Goal: Task Accomplishment & Management: Complete application form

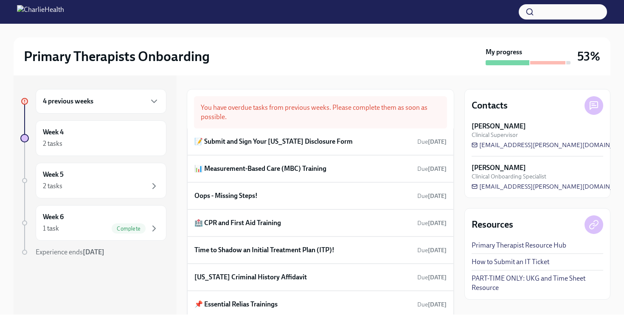
click at [458, 262] on div "4 previous weeks Week 4 2 tasks Week 5 2 tasks Week 6 1 task Complete Experienc…" at bounding box center [312, 195] width 597 height 239
click at [199, 142] on h6 "📝 Submit and Sign Your Utah Disclosure Form" at bounding box center [273, 141] width 158 height 9
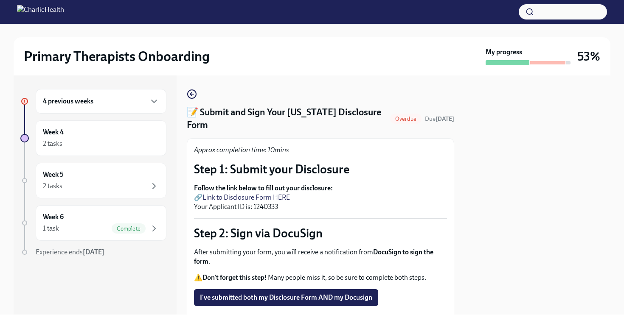
click at [198, 185] on p "Follow the link below to fill out your disclosure: 🔗 Link to Disclosure Form HE…" at bounding box center [320, 198] width 253 height 28
click at [278, 194] on link "Link to Disclosure Form HERE" at bounding box center [245, 198] width 87 height 8
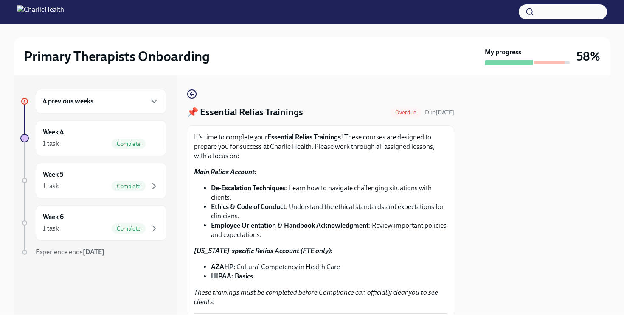
click at [464, 269] on div "4 previous weeks Week 4 1 task Complete Week 5 1 task Complete Week 6 1 task Co…" at bounding box center [312, 195] width 597 height 239
click at [487, 261] on div at bounding box center [537, 195] width 146 height 239
click at [475, 263] on div at bounding box center [537, 195] width 146 height 239
click at [232, 304] on p "These trainings must be completed before Compliance can officially clear you to…" at bounding box center [320, 297] width 253 height 19
click at [474, 286] on div at bounding box center [537, 195] width 146 height 239
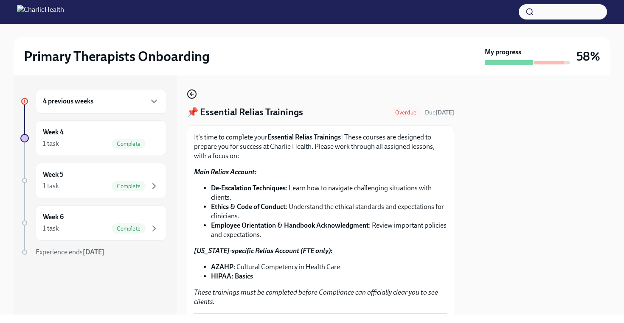
click at [193, 93] on icon "button" at bounding box center [192, 94] width 10 height 10
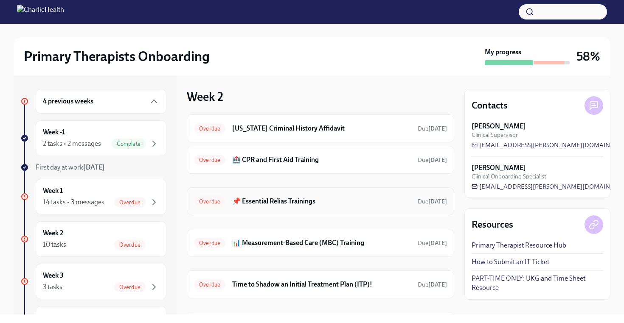
click at [214, 200] on span "Overdue" at bounding box center [209, 202] width 31 height 6
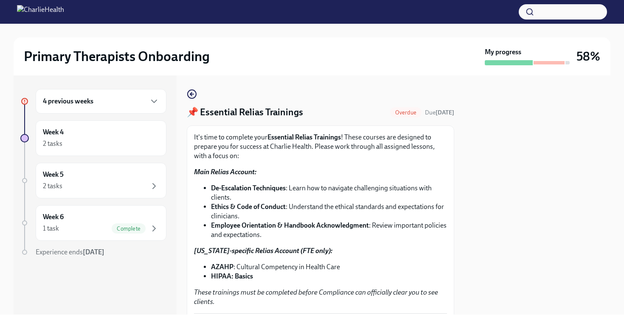
click at [276, 138] on strong "Essential Relias Trainings" at bounding box center [303, 137] width 73 height 8
click at [23, 99] on icon at bounding box center [24, 101] width 4 height 4
click at [155, 102] on icon "button" at bounding box center [154, 101] width 5 height 3
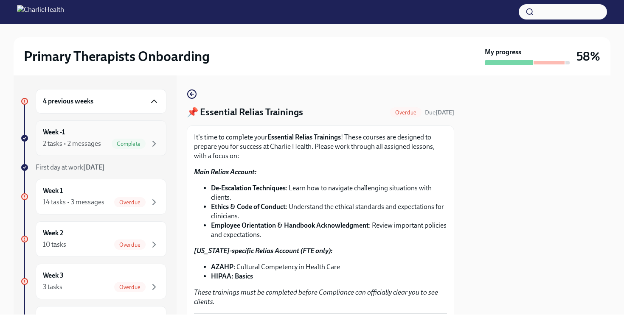
click at [94, 133] on div "Week -1 2 tasks • 2 messages Complete" at bounding box center [101, 138] width 116 height 21
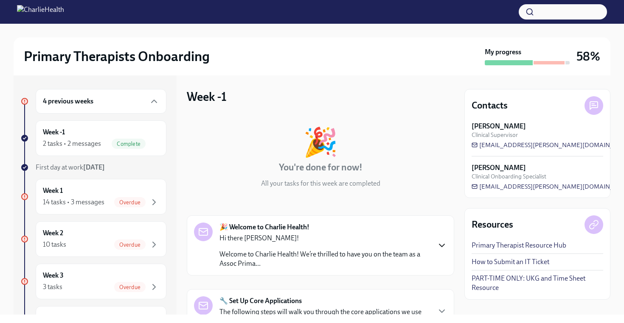
click at [441, 245] on icon "button" at bounding box center [442, 246] width 10 height 10
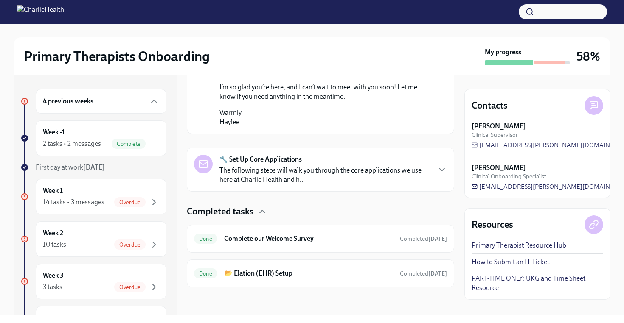
scroll to position [668, 0]
click at [444, 168] on icon "button" at bounding box center [442, 170] width 10 height 10
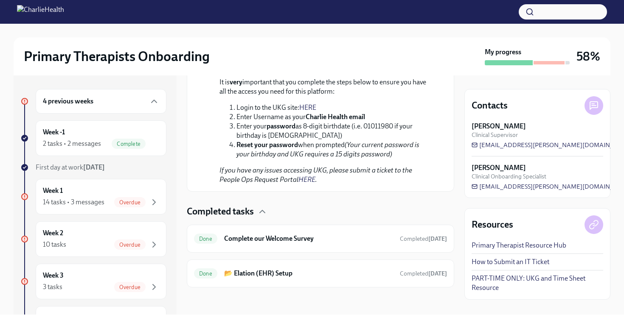
scroll to position [1291, 0]
click at [104, 199] on div "14 tasks • 3 messages Overdue" at bounding box center [101, 202] width 116 height 10
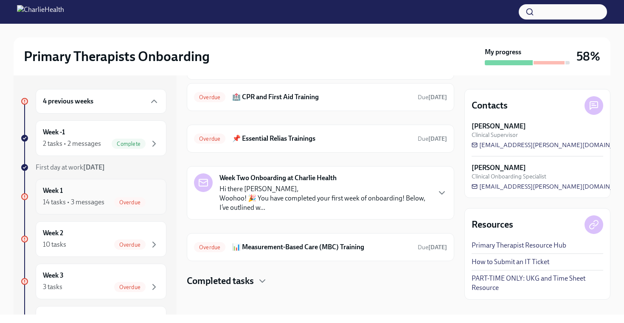
scroll to position [217, 0]
click at [245, 138] on h6 "📌 Essential Relias Trainings" at bounding box center [321, 138] width 179 height 9
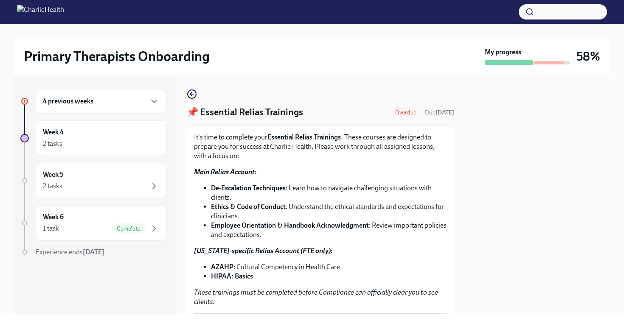
click at [374, 241] on div "It's time to complete your Essential Relias Trainings ! These courses are desig…" at bounding box center [320, 220] width 253 height 174
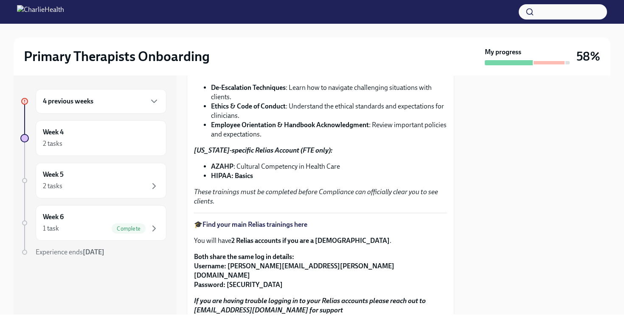
scroll to position [102, 0]
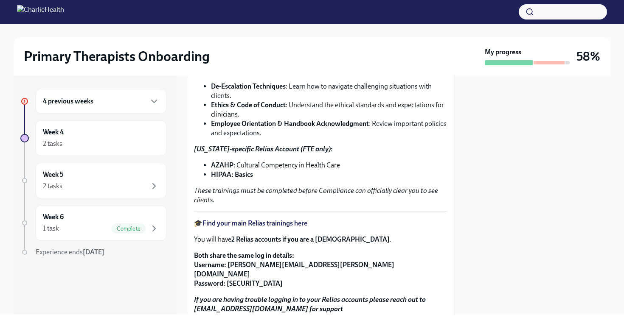
click at [375, 264] on p "Both share the same log in details: Username: [PERSON_NAME][EMAIL_ADDRESS][PERS…" at bounding box center [320, 269] width 253 height 37
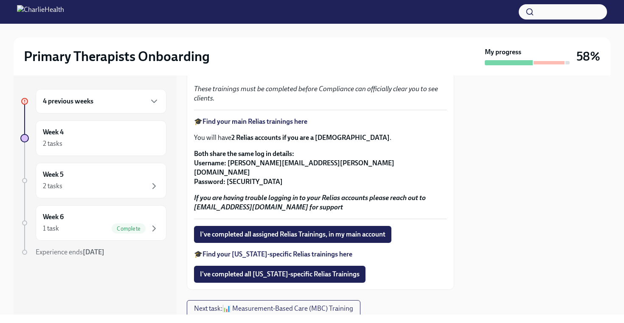
scroll to position [221, 0]
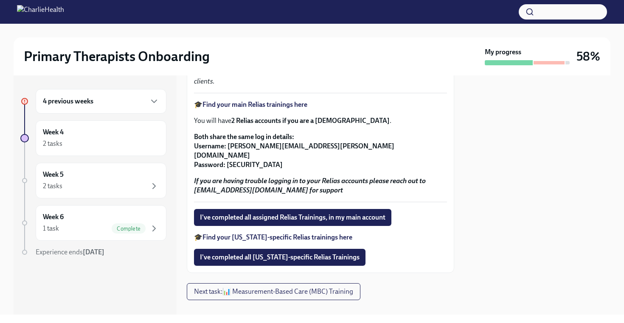
click at [264, 233] on strong "Find your [US_STATE]-specific Relias trainings here" at bounding box center [277, 237] width 150 height 8
